Goal: Task Accomplishment & Management: Manage account settings

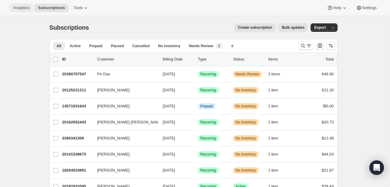
click at [28, 5] on button "Analytics" at bounding box center [21, 8] width 23 height 8
click at [50, 7] on span "Subscriptions" at bounding box center [51, 7] width 27 height 5
click at [83, 8] on span "Tools" at bounding box center [77, 7] width 9 height 5
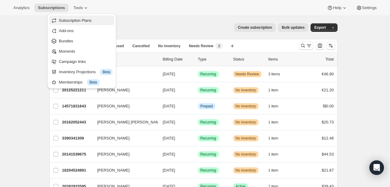
click at [83, 20] on span "Subscription Plans" at bounding box center [75, 20] width 33 height 5
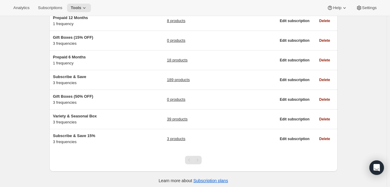
scroll to position [81, 0]
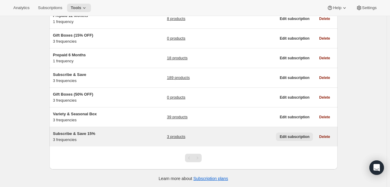
click at [284, 137] on span "Edit subscription" at bounding box center [294, 137] width 30 height 5
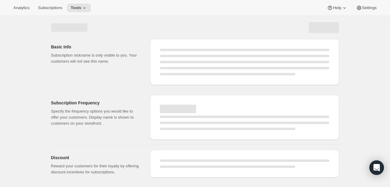
select select "WEEK"
select select "MONTH"
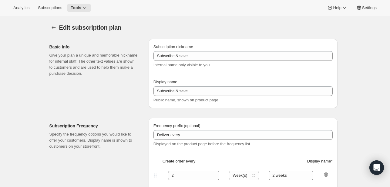
type input "Subscribe & Save 15%"
type input "1"
select select "MONTH"
type input "Deliver every 1 Month"
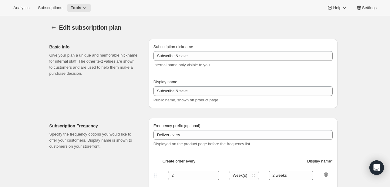
type input "2"
type input "Deliver every 2 Months"
type input "15"
type input "Skip, Pause, or Cancel Anytime"
select select "MONTH"
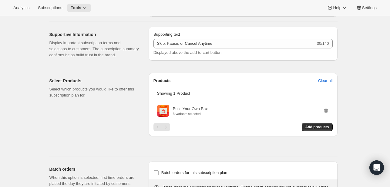
scroll to position [342, 0]
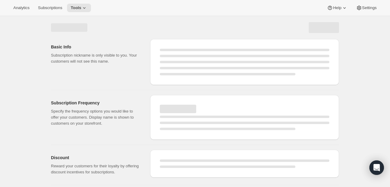
select select "WEEK"
select select "MONTH"
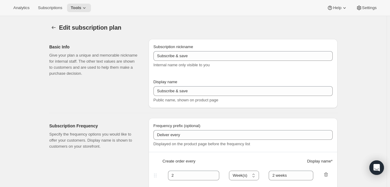
type input "Subscribe & Save 15%"
type input "1"
select select "MONTH"
type input "Deliver every 1 Month"
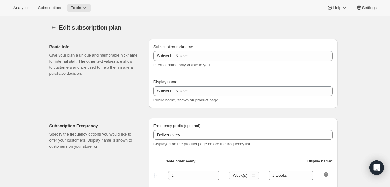
type input "2"
type input "Deliver every 2 Months"
type input "15"
type input "Skip, Pause, or Cancel Anytime"
select select "MONTH"
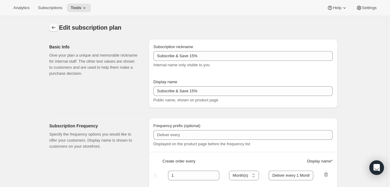
click at [54, 27] on icon "Subscription plans" at bounding box center [54, 27] width 4 height 3
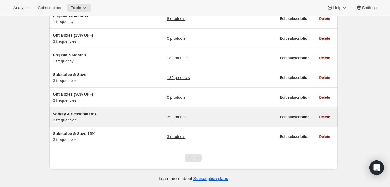
scroll to position [50, 0]
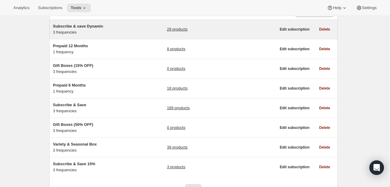
click at [88, 26] on span "Subscribe & save Dynamic" at bounding box center [78, 26] width 50 height 5
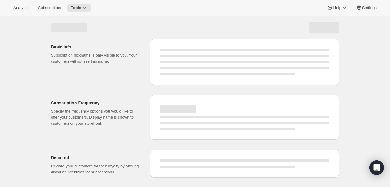
select select "WEEK"
select select "MONTH"
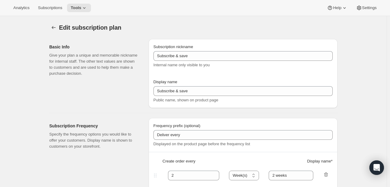
type input "Subscribe & save Dynamic"
type input "Subscribe & Save 15 %"
type input "1"
select select "MONTH"
type input "1 Month"
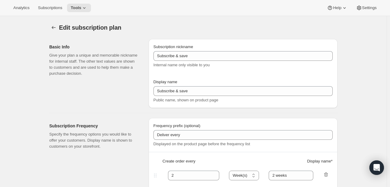
type input "2"
type input "2 Months"
type input "15"
select select "MONTH"
click at [55, 26] on icon "Subscription plans" at bounding box center [54, 28] width 6 height 6
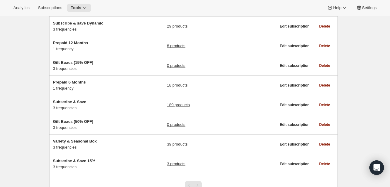
scroll to position [58, 0]
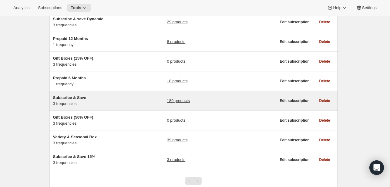
click at [79, 96] on span "Subscribe & Save" at bounding box center [69, 97] width 33 height 5
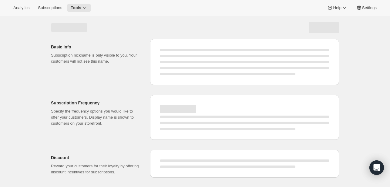
select select "WEEK"
select select "MONTH"
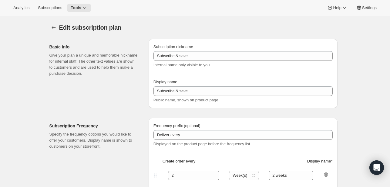
select select "MONTH"
type input "Subscribe & Save"
type input "Subscribe & Save 15%"
type input "1"
select select "MONTH"
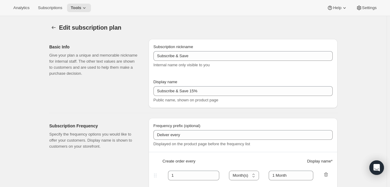
type input "1 Month"
type input "2"
type input "2 Months"
type input "15"
type input "Skip, Pause, or Cancel Anytime"
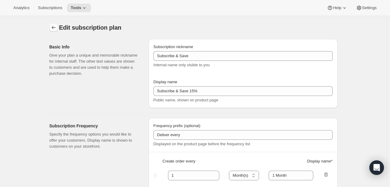
click at [53, 27] on icon "Subscription plans" at bounding box center [54, 28] width 6 height 6
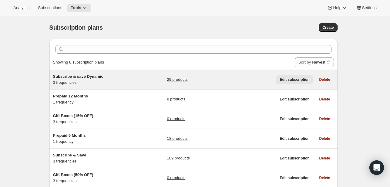
click at [290, 81] on span "Edit subscription" at bounding box center [294, 79] width 30 height 5
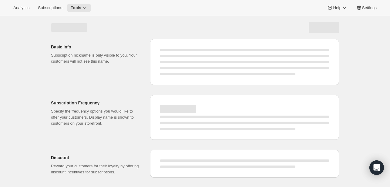
select select "WEEK"
select select "MONTH"
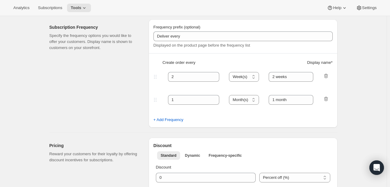
type input "Subscribe & save Dynamic"
type input "Subscribe & Save 15 %"
type input "1"
select select "MONTH"
type input "1 Month"
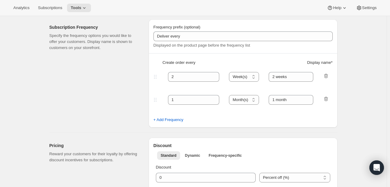
type input "2"
type input "2 Months"
type input "15"
select select "MONTH"
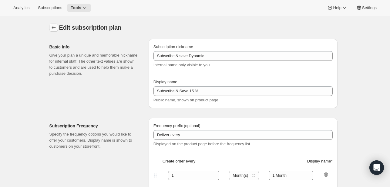
click at [53, 25] on icon "Subscription plans" at bounding box center [54, 28] width 6 height 6
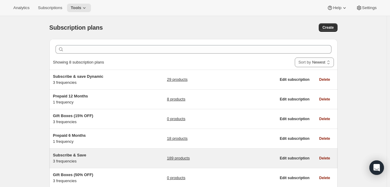
click at [68, 153] on span "Subscribe & Save" at bounding box center [69, 155] width 33 height 5
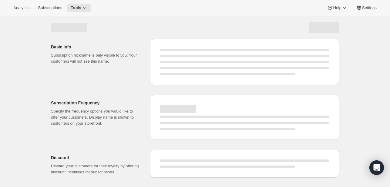
select select "WEEK"
select select "MONTH"
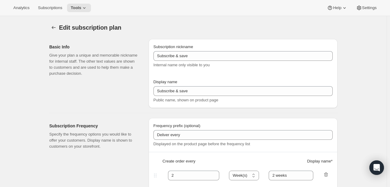
type input "Subscribe & Save"
type input "Subscribe & Save 15%"
type input "1"
select select "MONTH"
type input "1 Month"
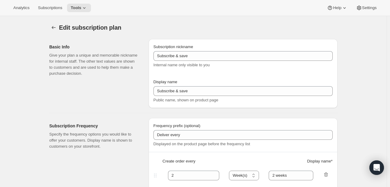
type input "2"
type input "2 Months"
type input "15"
type input "Skip, Pause, or Cancel Anytime"
select select "MONTH"
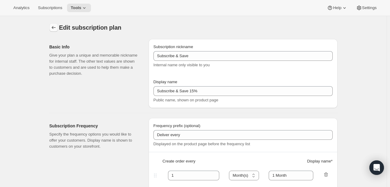
click at [58, 29] on button "Subscription plans" at bounding box center [53, 27] width 8 height 8
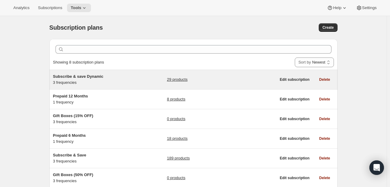
click at [89, 75] on span "Subscribe & save Dynamic" at bounding box center [78, 76] width 50 height 5
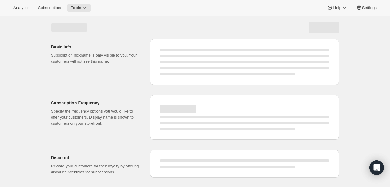
select select "WEEK"
select select "MONTH"
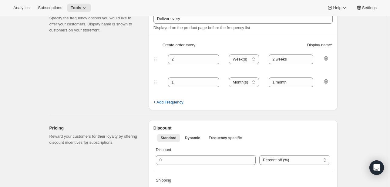
type input "Subscribe & save Dynamic"
type input "Subscribe & Save 15 %"
type input "1"
select select "MONTH"
type input "1 Month"
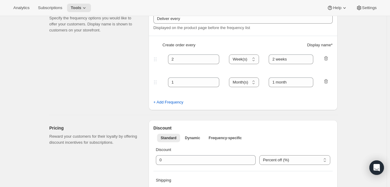
type input "2"
type input "2 Months"
type input "15"
select select "MONTH"
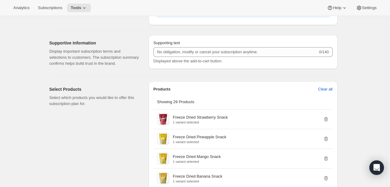
scroll to position [333, 0]
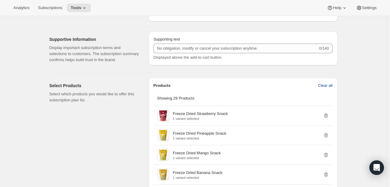
click at [318, 91] on button "Clear all" at bounding box center [325, 86] width 22 height 10
click at [330, 89] on span "Confirm clear all" at bounding box center [318, 86] width 28 height 6
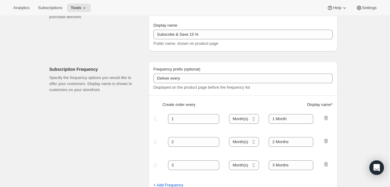
scroll to position [0, 0]
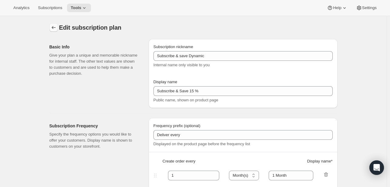
click at [56, 27] on icon "Subscription plans" at bounding box center [54, 28] width 6 height 6
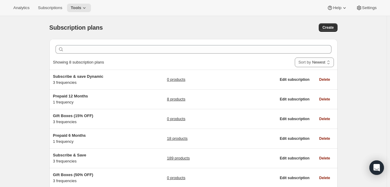
click at [367, 123] on div "Subscription plans. This page is ready Subscription plans Create Clear Showing …" at bounding box center [193, 142] width 386 height 252
click at [386, 115] on div "Subscription plans. This page is ready Subscription plans Create Clear Showing …" at bounding box center [193, 142] width 386 height 252
click at [375, 68] on div "Subscription plans. This page is ready Subscription plans Create Clear Showing …" at bounding box center [193, 142] width 386 height 252
click at [17, 55] on div "Subscription plans. This page is ready Subscription plans Create Clear Showing …" at bounding box center [193, 142] width 386 height 252
